Goal: Check status: Check status

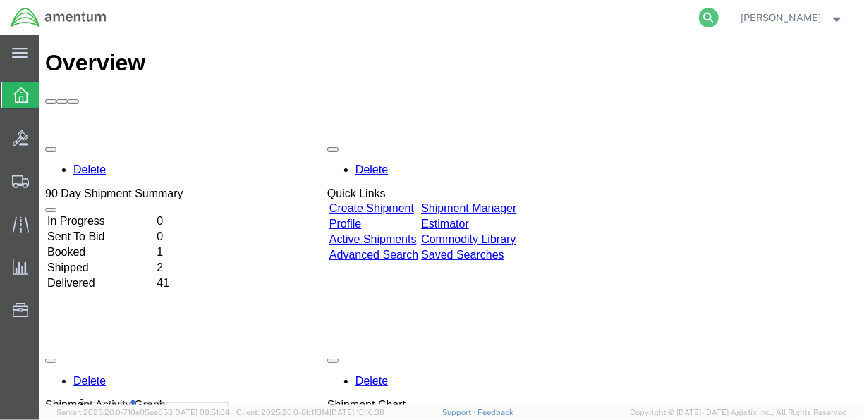
click at [719, 16] on icon at bounding box center [709, 18] width 20 height 20
click at [534, 13] on input "search" at bounding box center [484, 18] width 429 height 34
paste input "DCO-25272-168855"
type input "DCO-25272-168855"
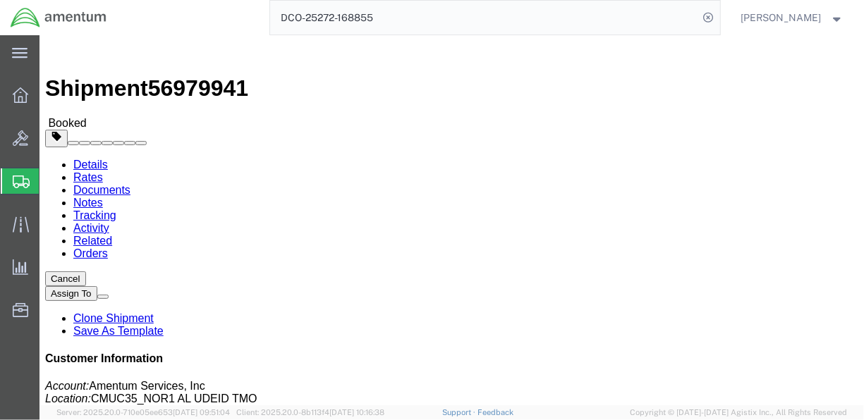
click link "Documents"
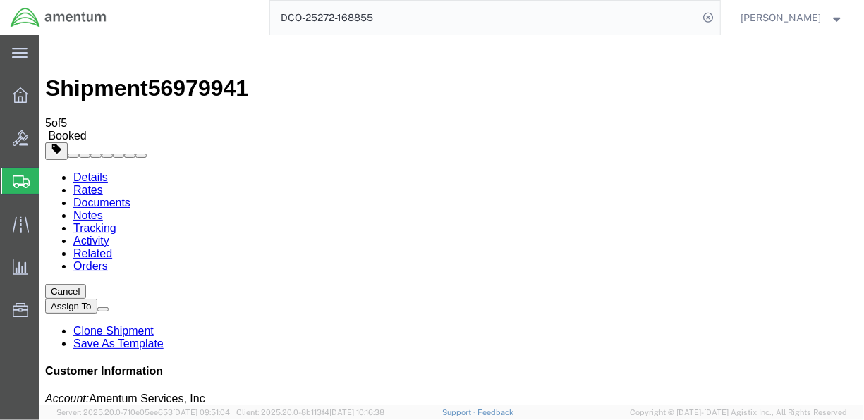
click at [99, 171] on link "Details" at bounding box center [90, 177] width 35 height 12
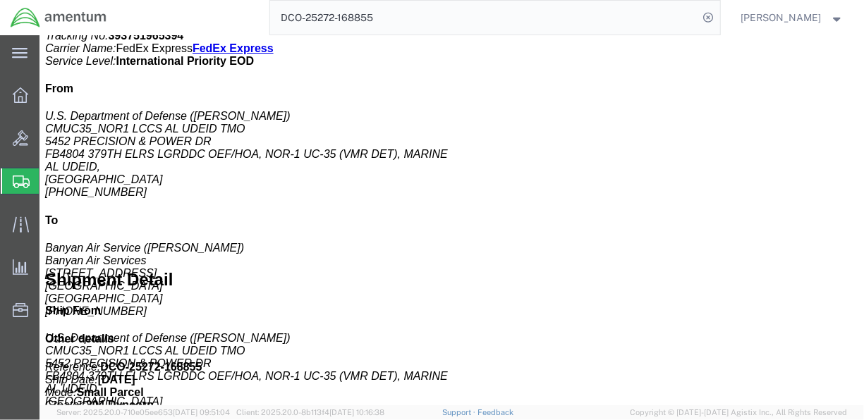
scroll to position [433, 0]
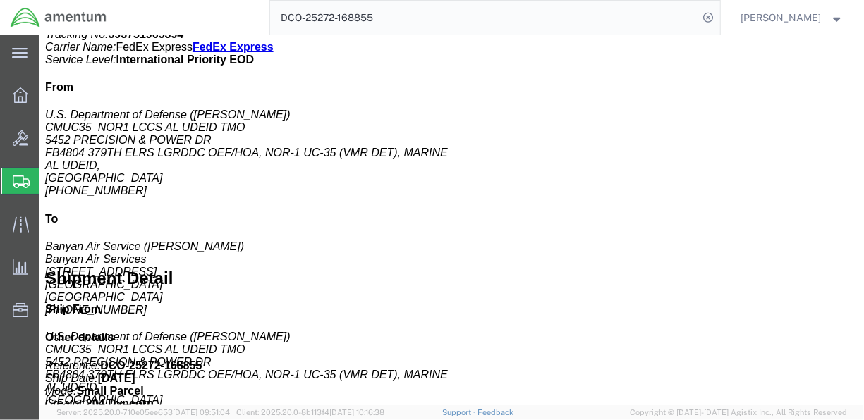
click span "button"
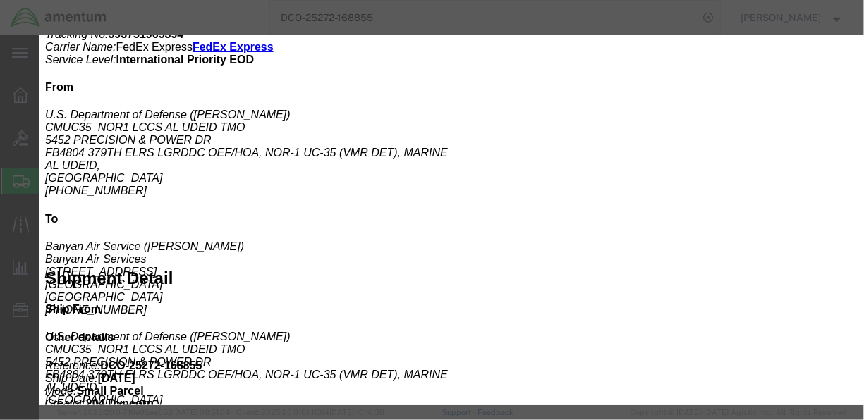
drag, startPoint x: 261, startPoint y: 166, endPoint x: 140, endPoint y: 169, distance: 120.6
click div "Total Value 17000.00 Select ADP AED AFN ALL AMD AOA ARS ATS AUD AWG AZN BAM BBD…"
type input "16831.64"
click button "Save & Close"
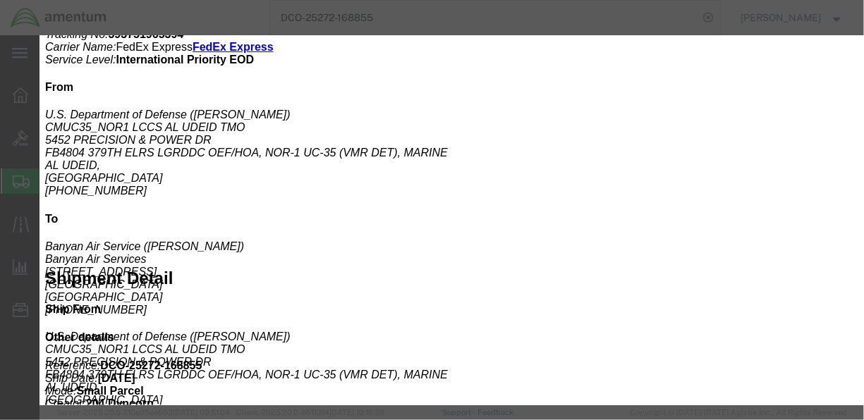
click div
click span "Error"
click icon "button"
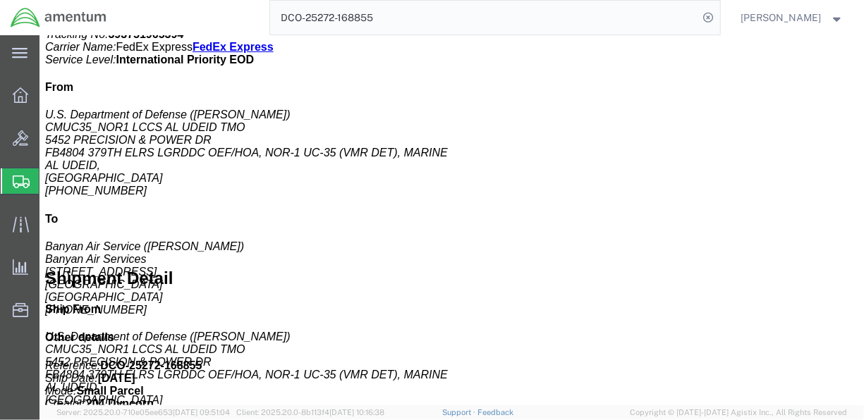
click link "Documents"
